Goal: Browse casually: Explore the website without a specific task or goal

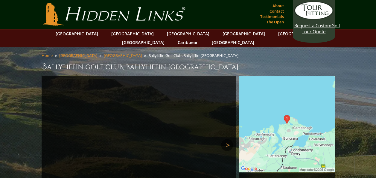
click at [224, 139] on link "Next" at bounding box center [227, 145] width 12 height 12
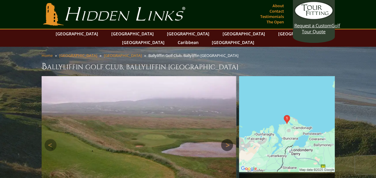
click at [225, 139] on link "Next" at bounding box center [227, 145] width 12 height 12
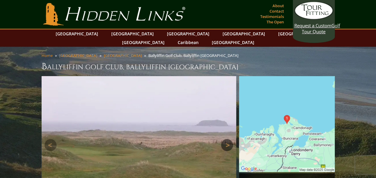
click at [225, 139] on link "Next" at bounding box center [227, 145] width 12 height 12
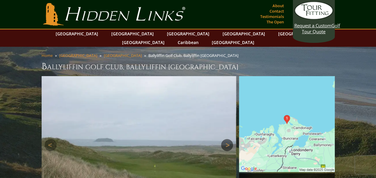
click at [225, 139] on link "Next" at bounding box center [227, 145] width 12 height 12
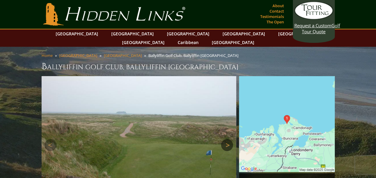
click at [226, 139] on link "Next" at bounding box center [227, 145] width 12 height 12
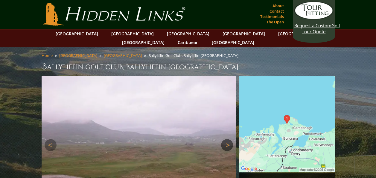
click at [226, 139] on link "Next" at bounding box center [227, 145] width 12 height 12
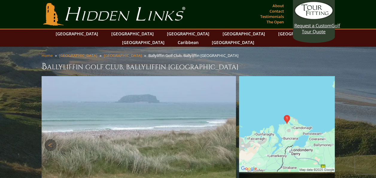
click at [226, 139] on link "Next" at bounding box center [227, 145] width 12 height 12
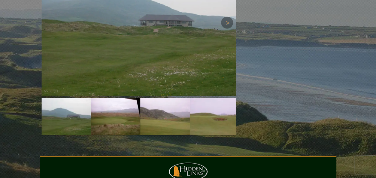
scroll to position [431, 0]
